Goal: Check status: Check status

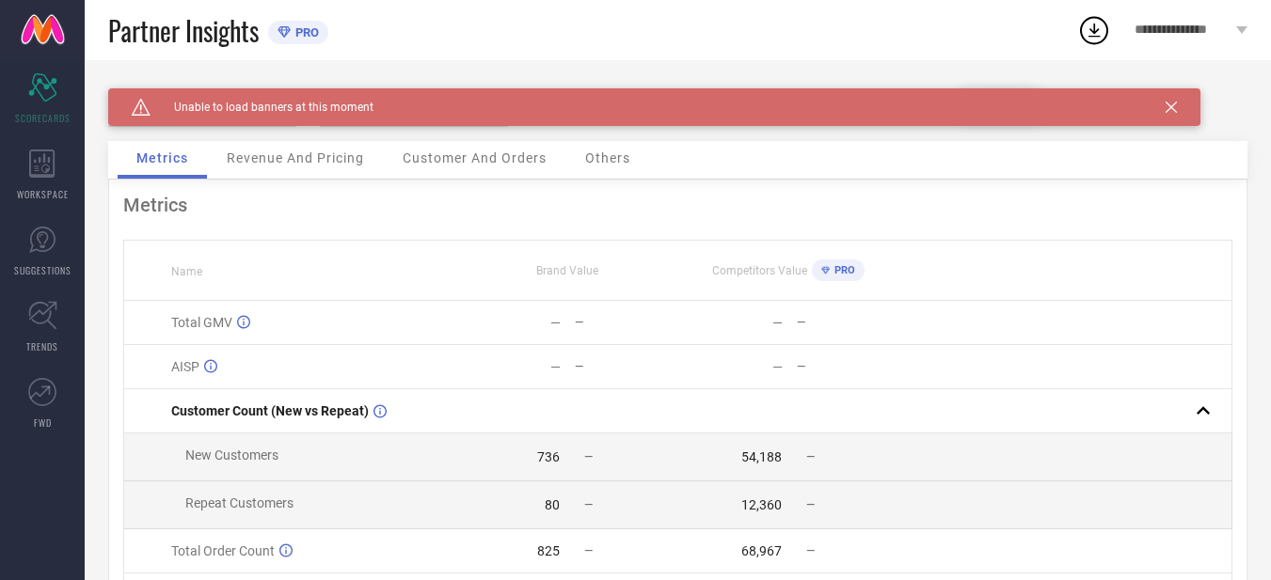
click at [33, 173] on icon at bounding box center [42, 164] width 26 height 28
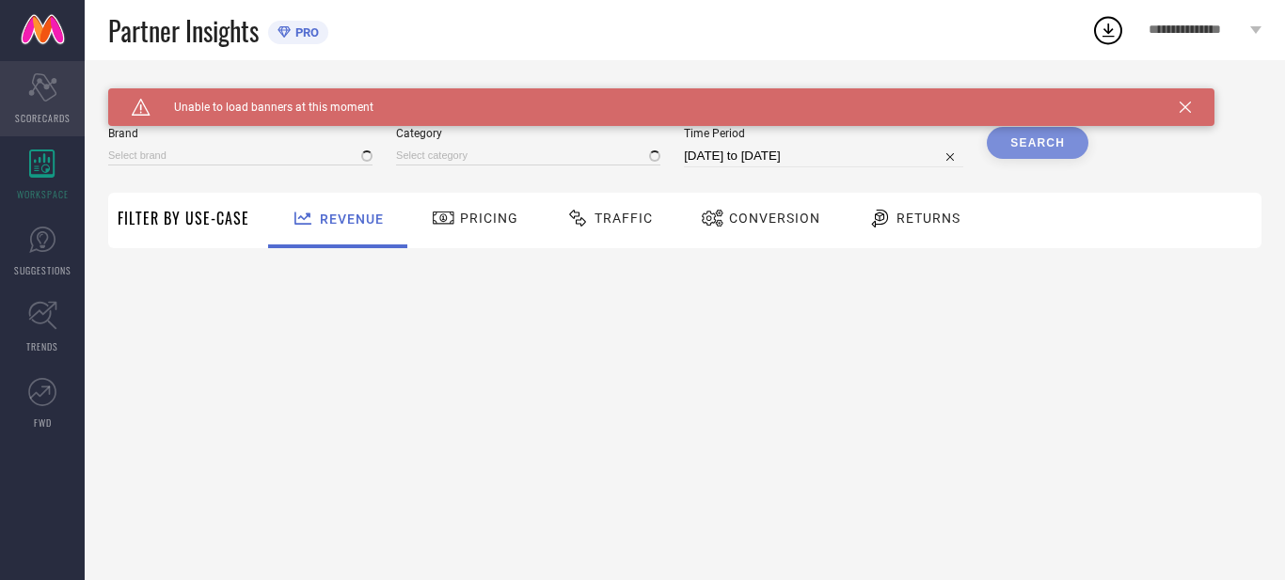
type input "[PERSON_NAME]"
type input "All"
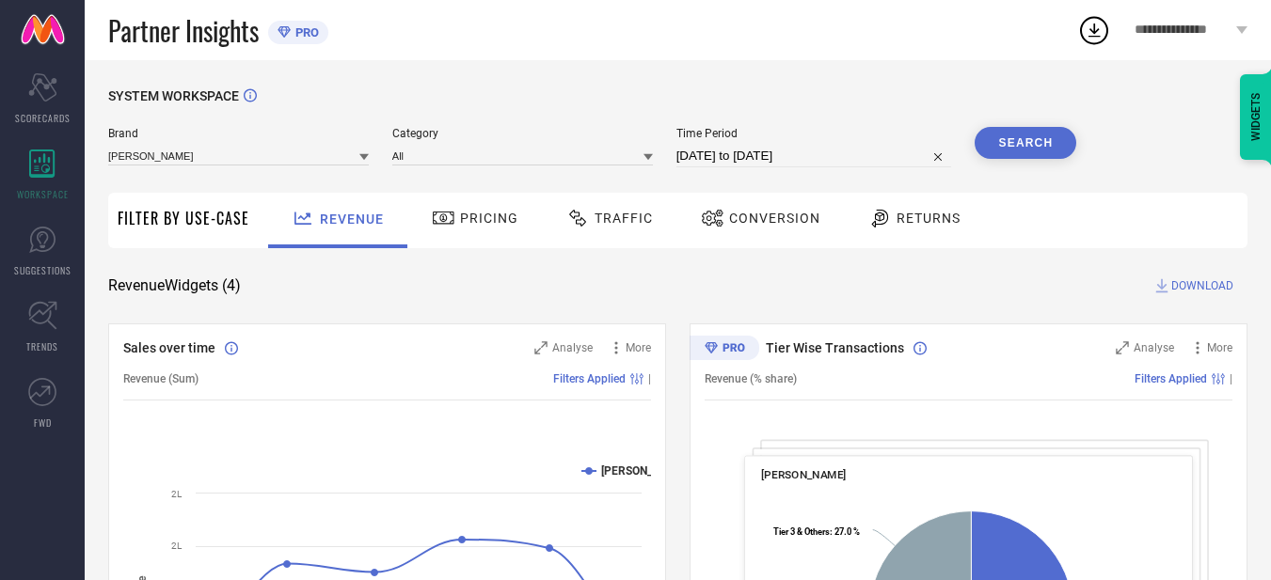
click at [734, 154] on input "[DATE] to [DATE]" at bounding box center [814, 156] width 276 height 23
select select "7"
select select "2025"
select select "8"
select select "2025"
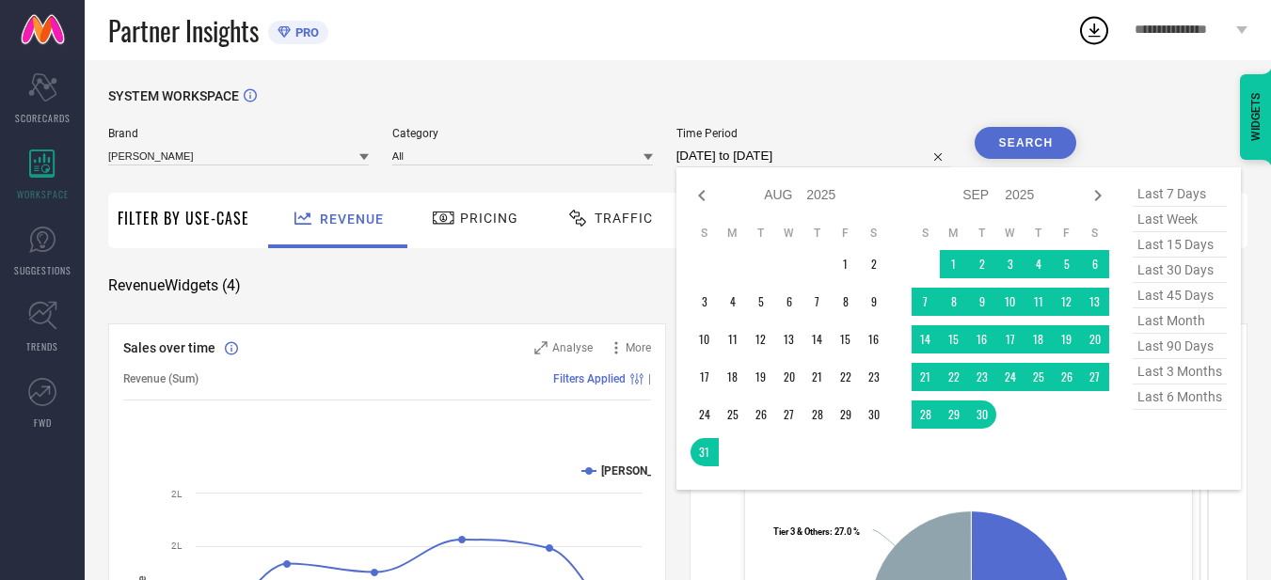
click at [1195, 410] on span "last 6 months" at bounding box center [1180, 397] width 94 height 25
type input "[DATE] to [DATE]"
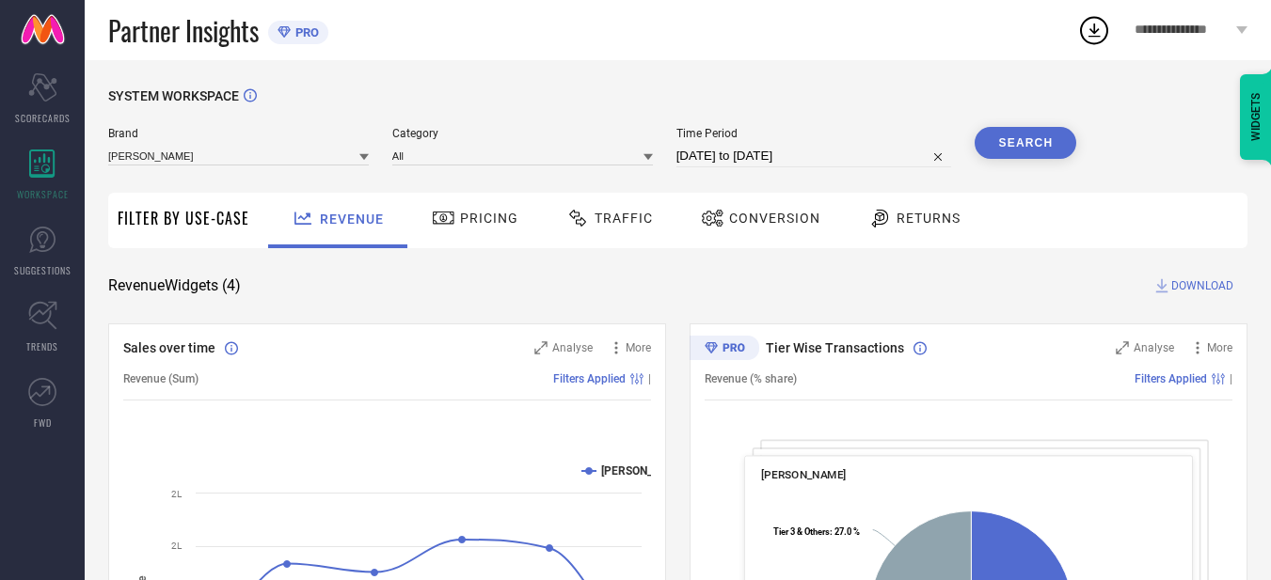
click at [997, 151] on button "Search" at bounding box center [1026, 143] width 102 height 32
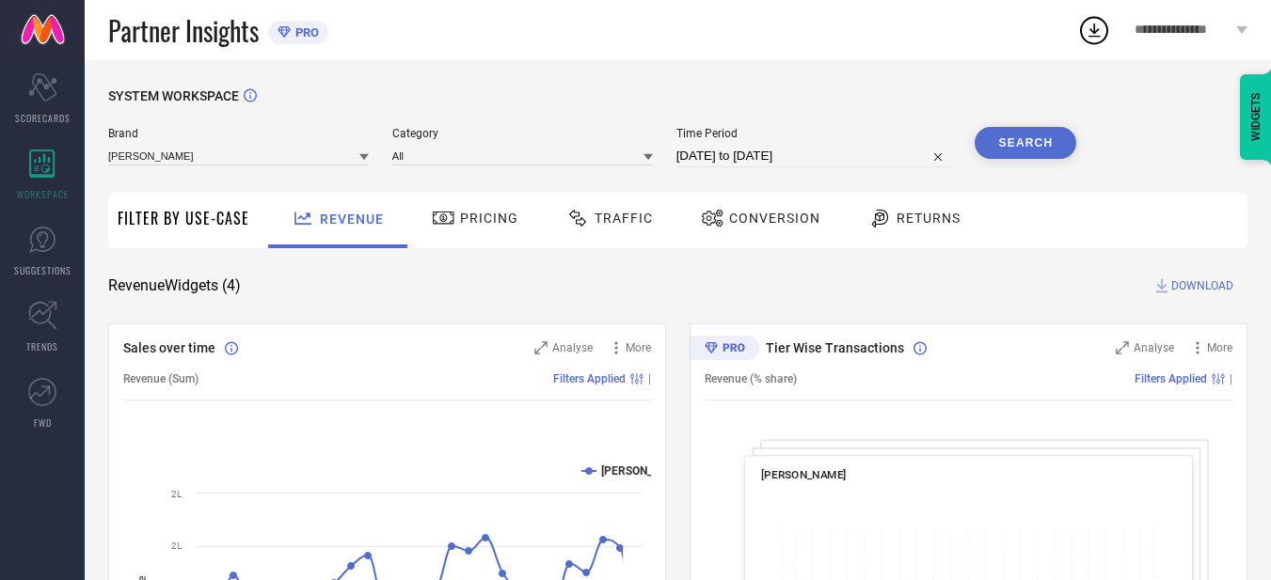
click at [1013, 143] on button "Search" at bounding box center [1026, 143] width 102 height 32
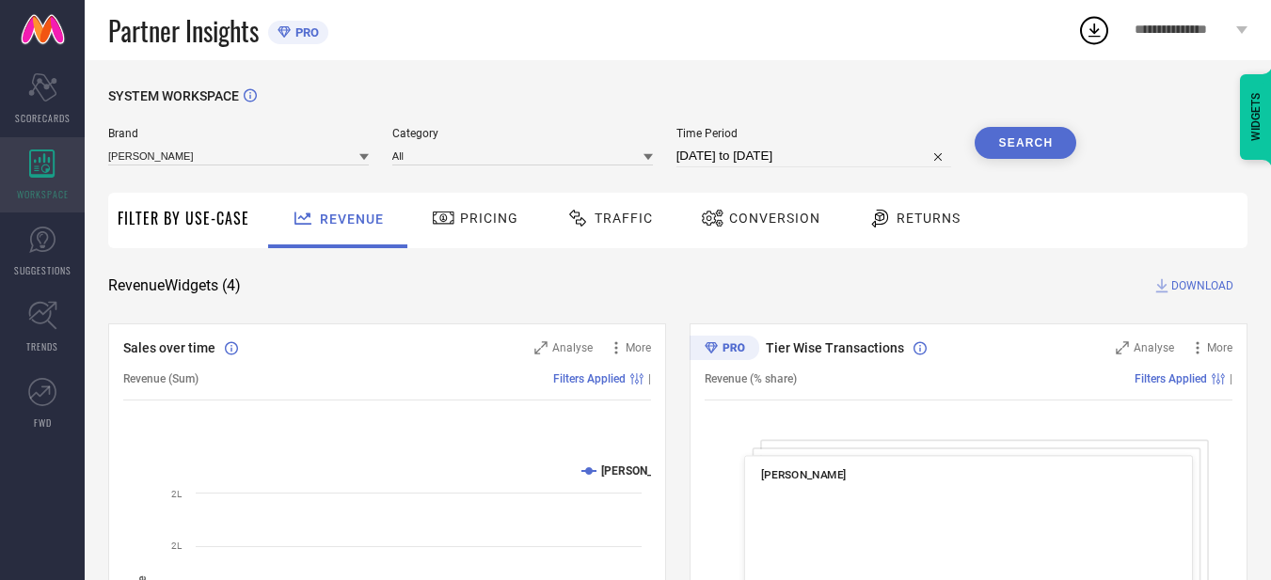
click at [40, 183] on div "WORKSPACE" at bounding box center [42, 174] width 85 height 75
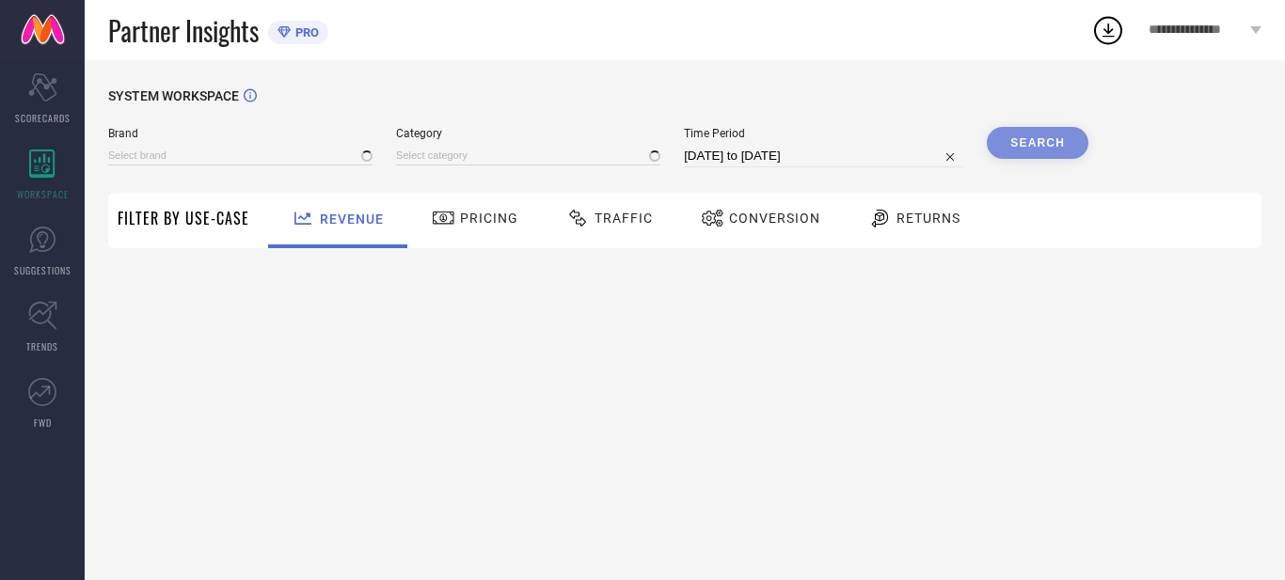
type input "[PERSON_NAME]"
type input "All"
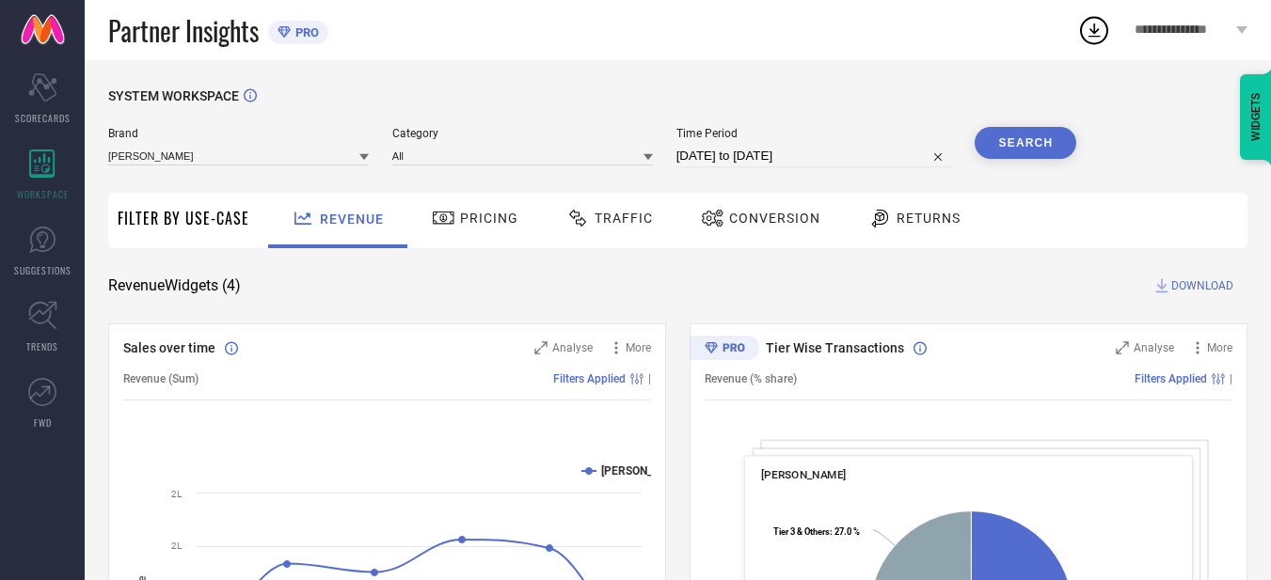
select select "7"
select select "2025"
select select "8"
select select "2025"
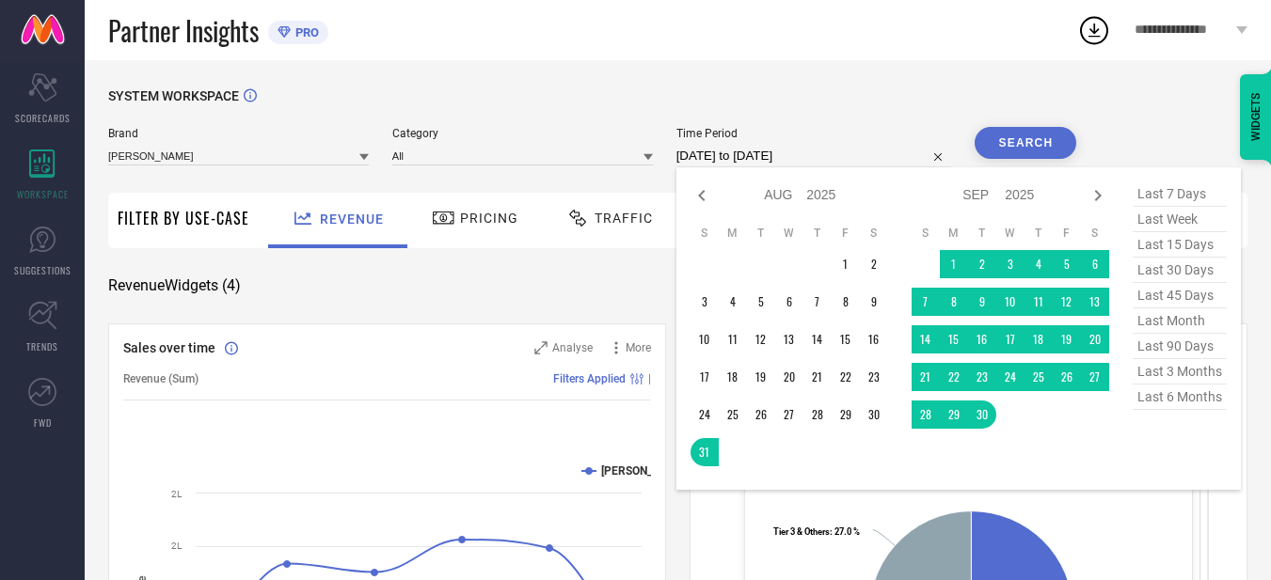
click at [712, 163] on input "[DATE] to [DATE]" at bounding box center [814, 156] width 276 height 23
click at [1186, 403] on span "last 6 months" at bounding box center [1180, 397] width 94 height 25
type input "[DATE] to [DATE]"
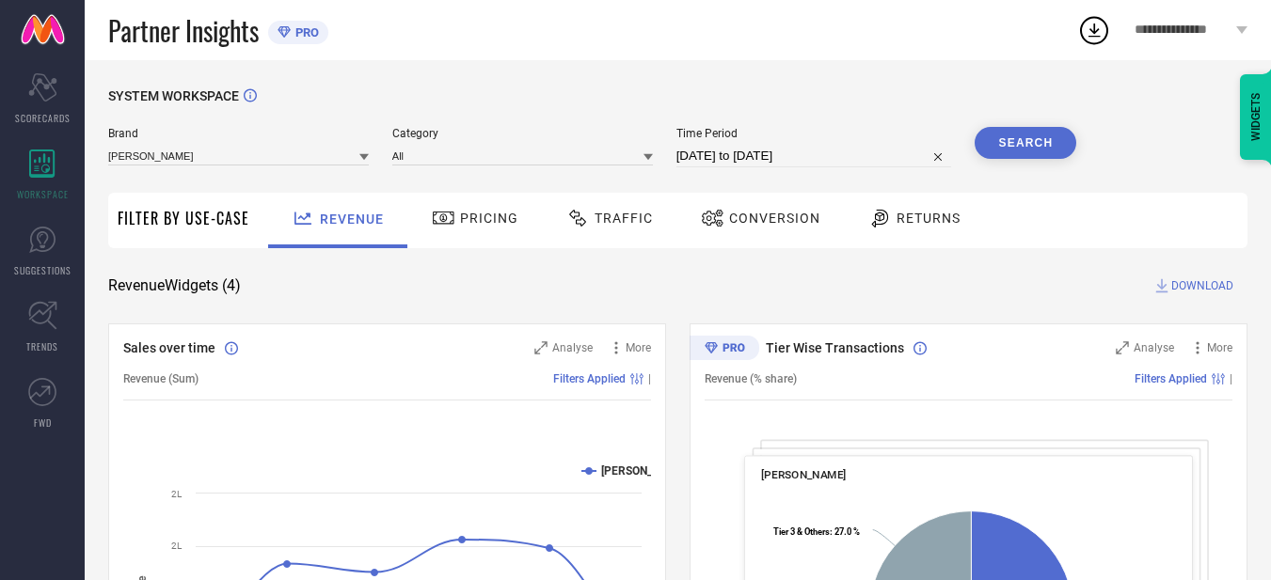
click at [1035, 149] on button "Search" at bounding box center [1026, 143] width 102 height 32
